Goal: Find specific page/section: Find specific page/section

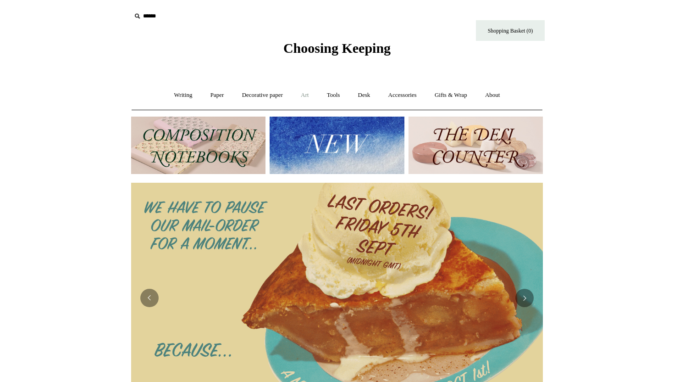
click at [306, 100] on link "Art +" at bounding box center [305, 95] width 24 height 24
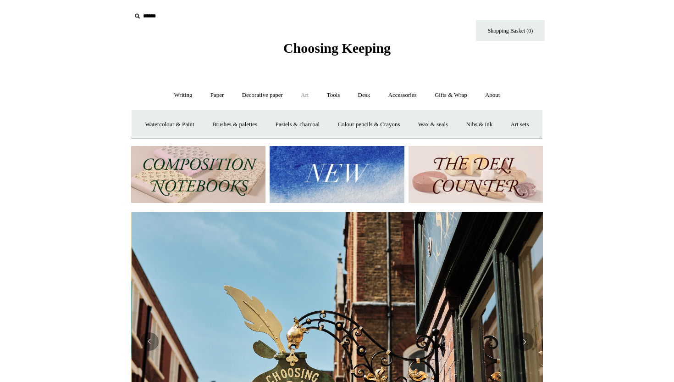
scroll to position [0, 412]
click at [306, 100] on link "Art -" at bounding box center [305, 95] width 24 height 24
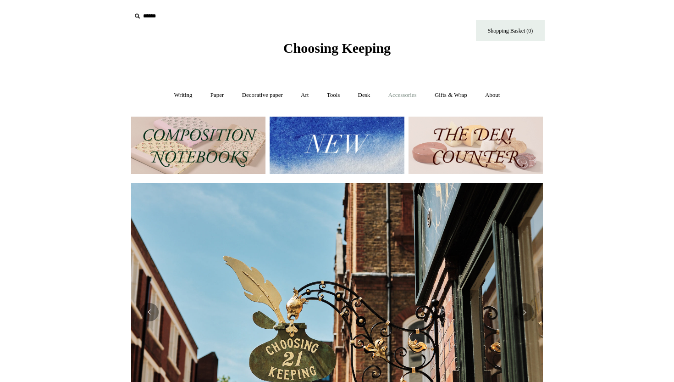
click at [409, 92] on link "Accessories +" at bounding box center [402, 95] width 45 height 24
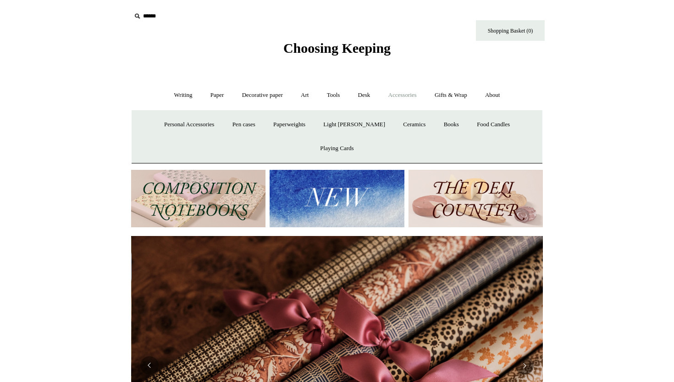
scroll to position [0, 824]
click at [174, 100] on link "Writing +" at bounding box center [183, 95] width 35 height 24
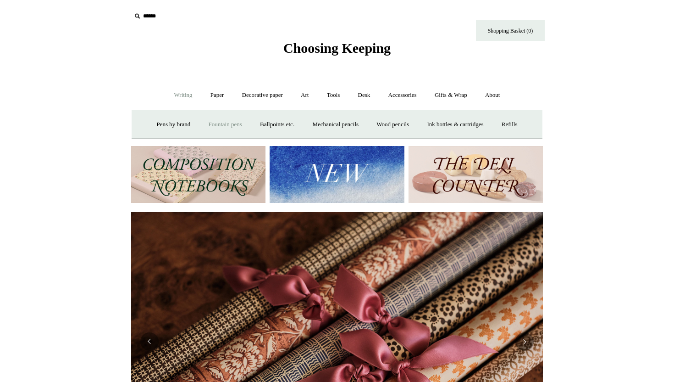
click at [225, 122] on link "Fountain pens +" at bounding box center [225, 124] width 50 height 24
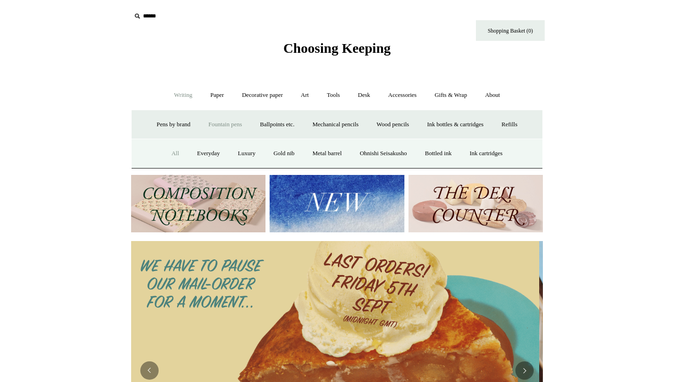
scroll to position [0, 0]
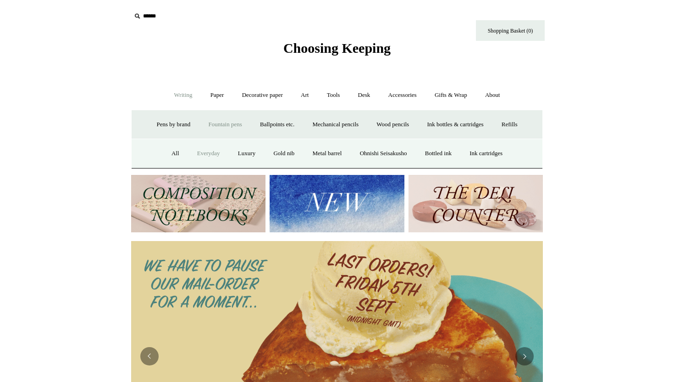
click at [206, 151] on link "Everyday" at bounding box center [208, 153] width 39 height 24
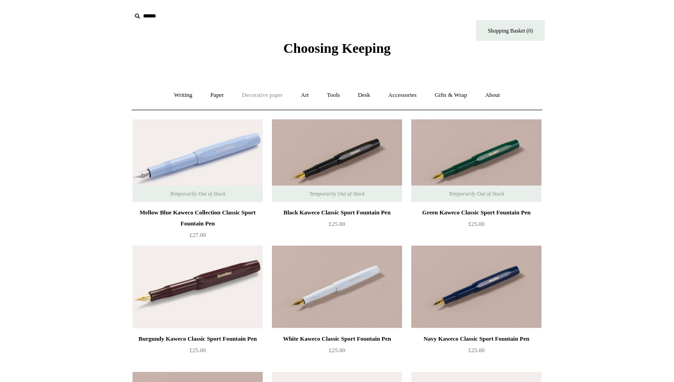
click at [255, 94] on link "Decorative paper +" at bounding box center [262, 95] width 57 height 24
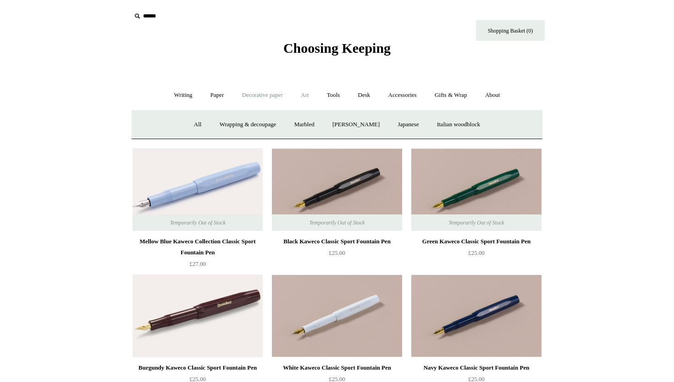
click at [303, 98] on link "Art +" at bounding box center [305, 95] width 24 height 24
click at [332, 98] on link "Tools +" at bounding box center [334, 95] width 30 height 24
click at [367, 98] on link "Desk +" at bounding box center [364, 95] width 29 height 24
click at [399, 97] on link "Accessories +" at bounding box center [402, 95] width 45 height 24
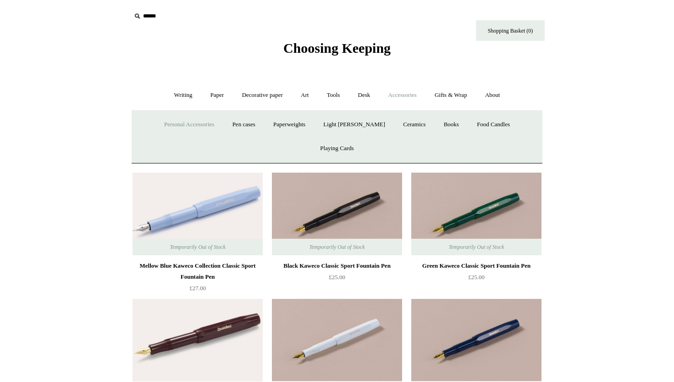
click at [191, 125] on link "Personal Accessories +" at bounding box center [189, 124] width 66 height 24
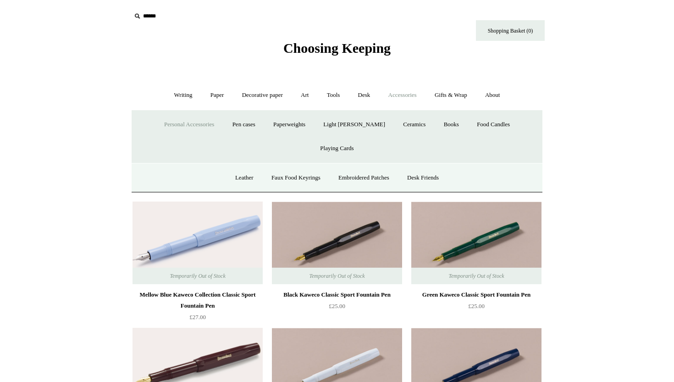
click at [191, 126] on link "Personal Accessories -" at bounding box center [189, 124] width 66 height 24
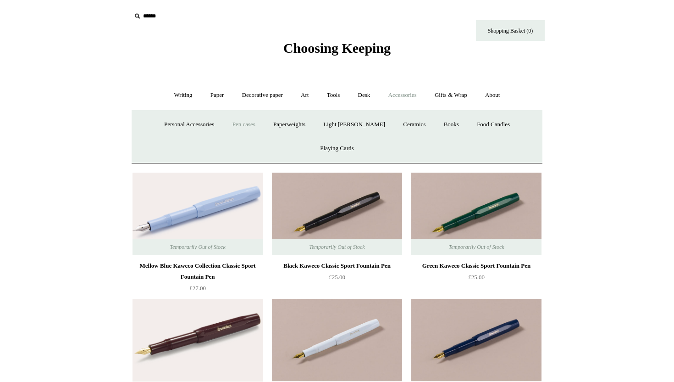
click at [228, 126] on link "Pen cases" at bounding box center [243, 124] width 39 height 24
